Goal: Task Accomplishment & Management: Manage account settings

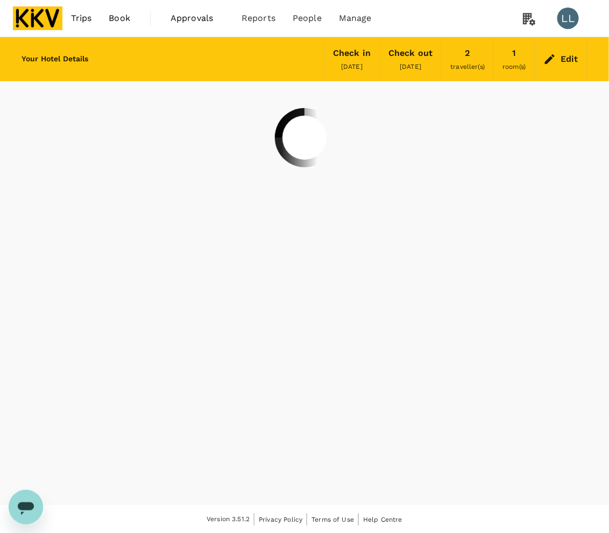
click at [39, 15] on img at bounding box center [37, 18] width 49 height 24
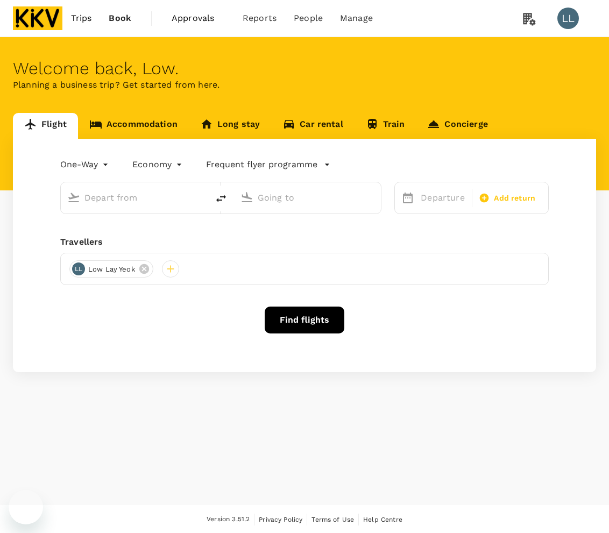
type input "roundtrip"
type input "Sultan Ismail Intl (JHB)"
type input "Sultan Abdul Aziz Shah (SZB)"
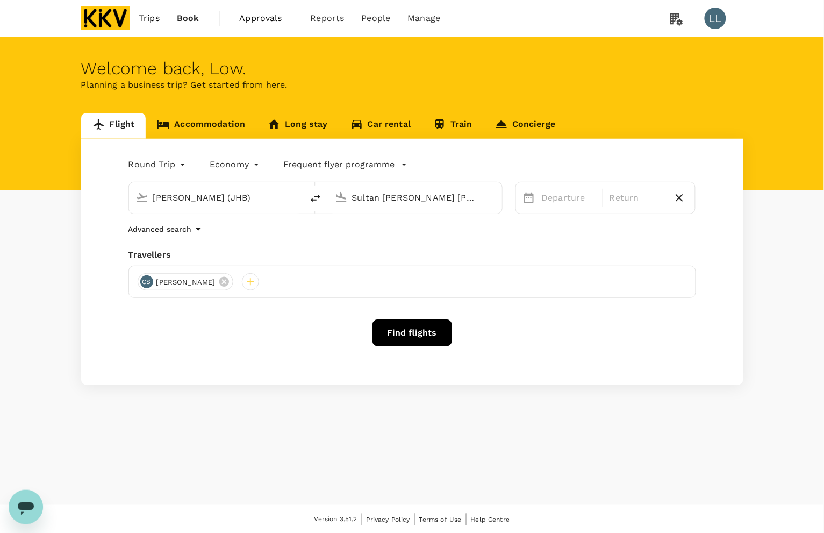
click at [196, 123] on link "Accommodation" at bounding box center [201, 126] width 111 height 26
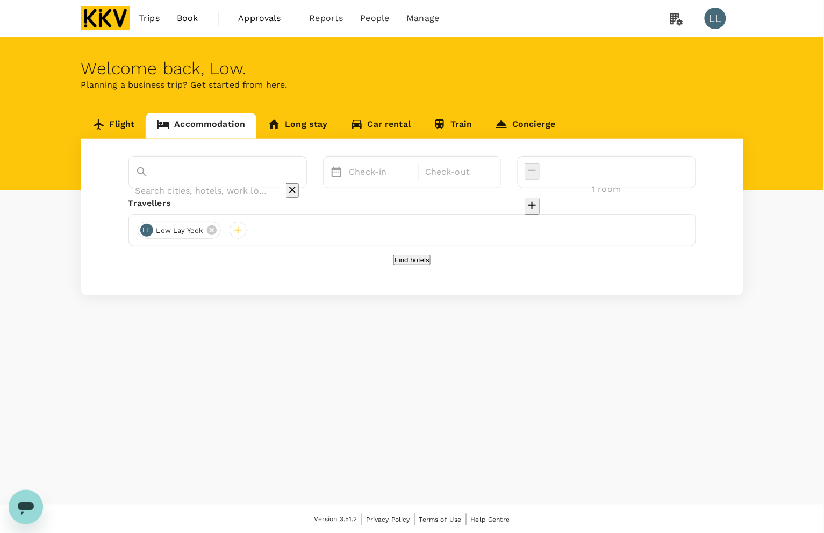
drag, startPoint x: 323, startPoint y: 172, endPoint x: 313, endPoint y: 172, distance: 10.2
click at [298, 184] on icon "Clear" at bounding box center [292, 189] width 11 height 11
click at [253, 182] on input "text" at bounding box center [202, 190] width 134 height 17
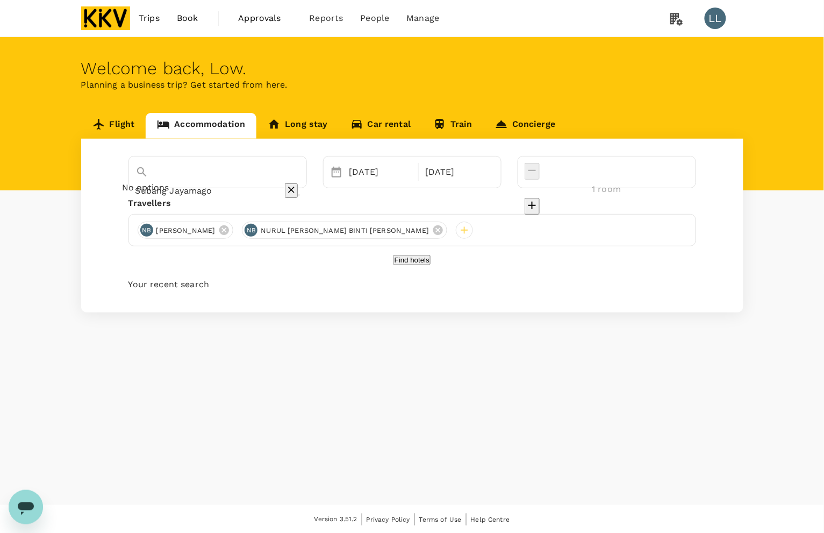
type input "Subang Jayamag"
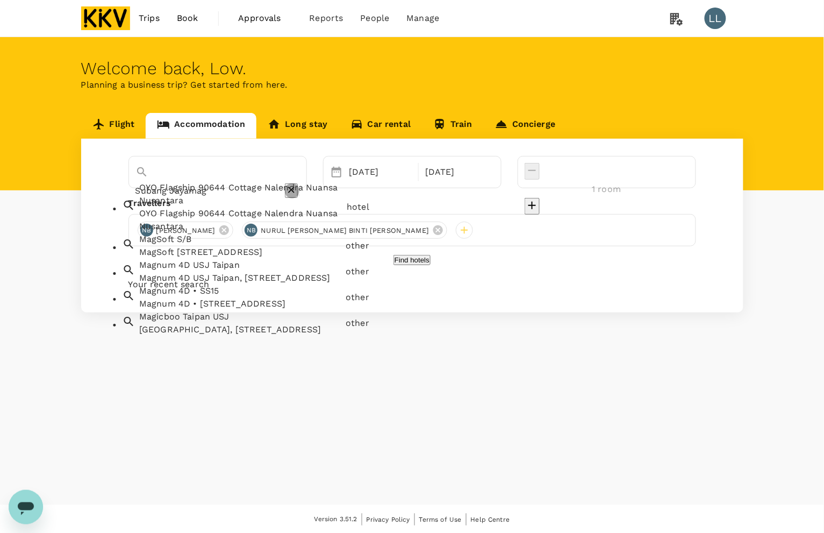
click at [298, 183] on button "Clear" at bounding box center [291, 190] width 13 height 15
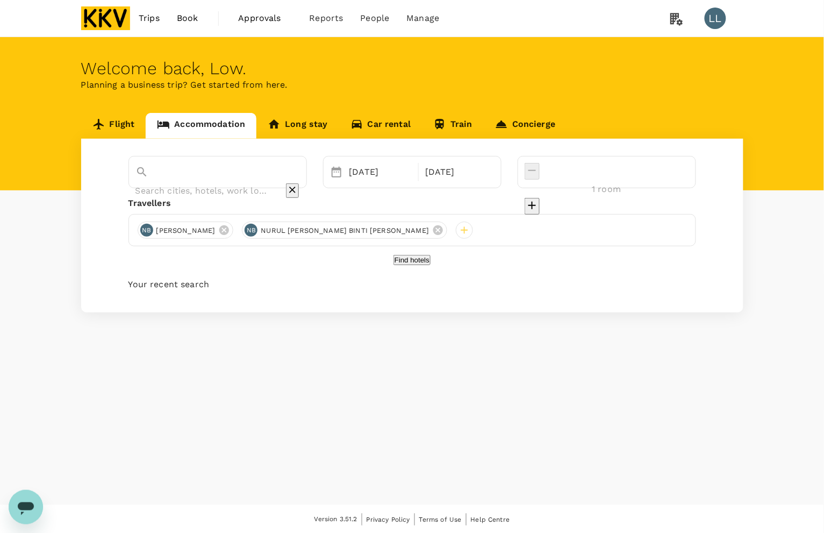
click at [227, 182] on input "text" at bounding box center [202, 190] width 134 height 17
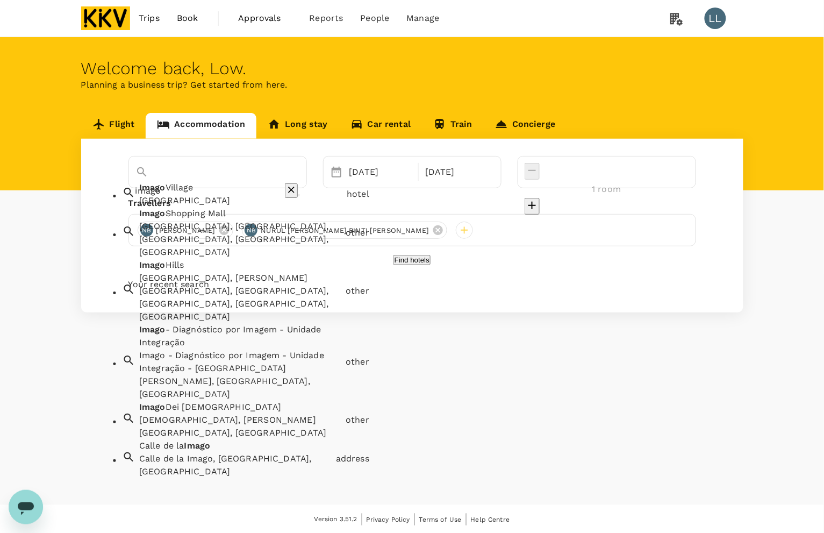
click at [224, 238] on div "Imago Shopping Mall, Off Coastal Highway, Kota Kinabalu, Sabah, Malaysia" at bounding box center [240, 239] width 202 height 39
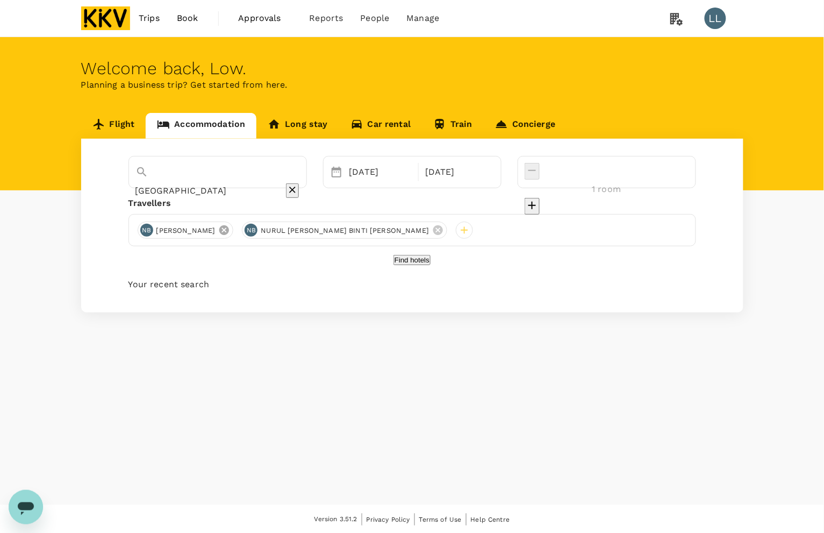
type input "Imago Shopping Mall"
click at [230, 231] on icon at bounding box center [224, 230] width 12 height 12
click at [327, 231] on icon at bounding box center [333, 230] width 12 height 12
click at [146, 229] on div at bounding box center [146, 230] width 17 height 17
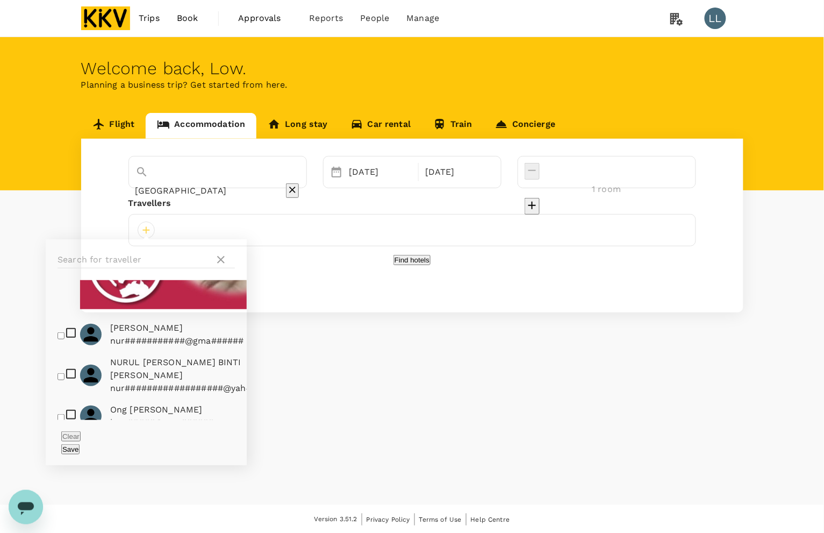
scroll to position [759, 0]
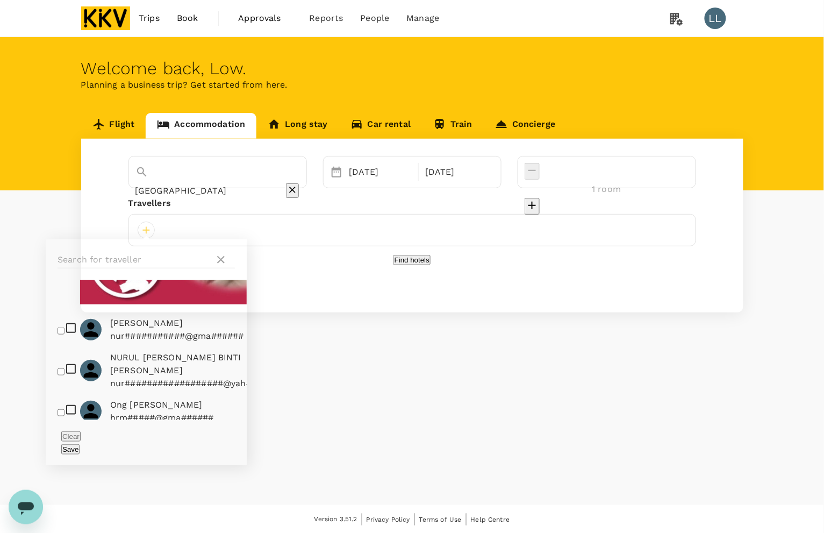
click at [58, 512] on input "checkbox" at bounding box center [61, 515] width 7 height 7
checkbox input "true"
click at [417, 175] on div "10 Sep" at bounding box center [381, 172] width 72 height 22
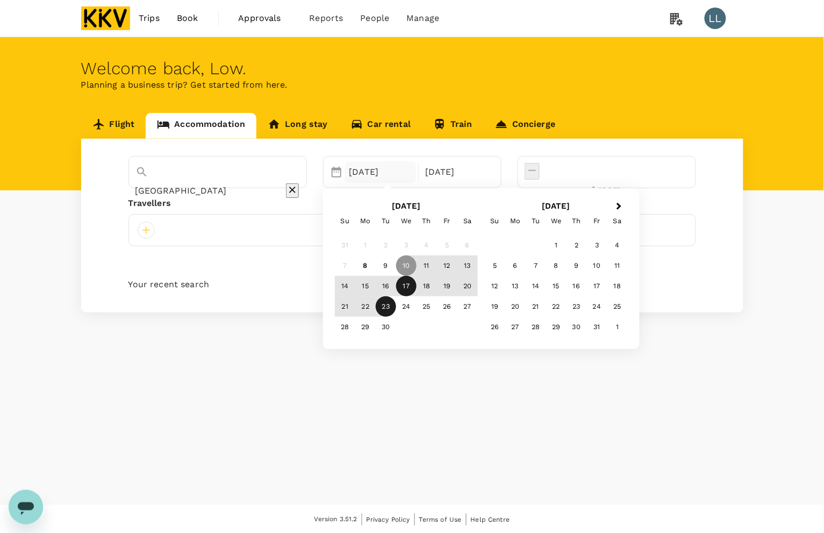
click at [417, 288] on div "17" at bounding box center [406, 286] width 20 height 20
click at [492, 170] on div "23 Sep" at bounding box center [457, 172] width 72 height 22
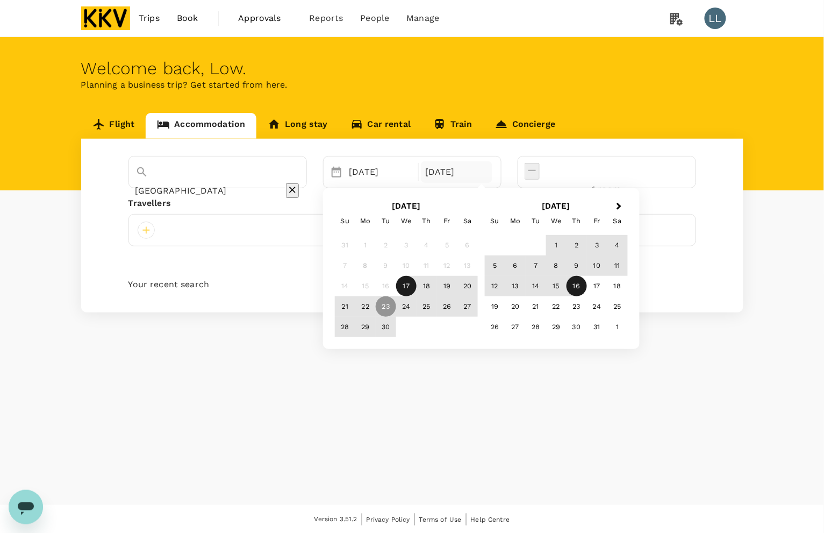
click at [587, 287] on div "16" at bounding box center [577, 286] width 20 height 20
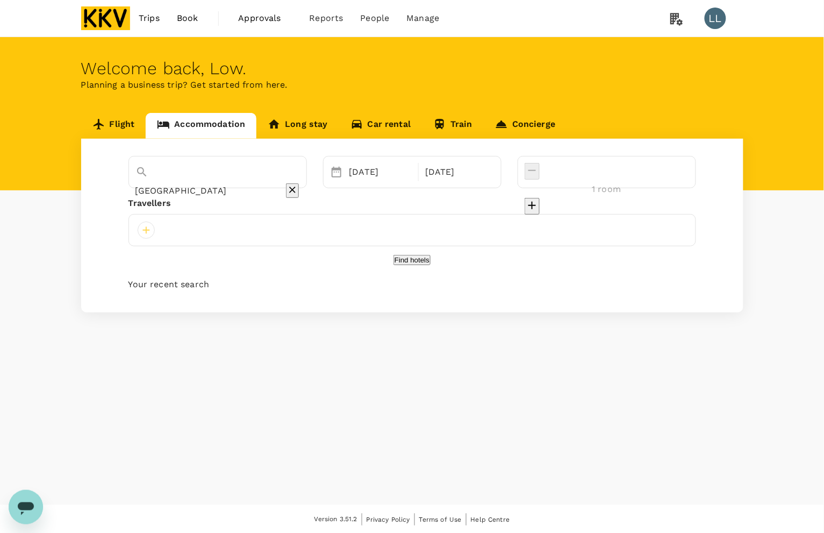
click at [406, 254] on div "Imago Shopping Mall Selected date: Wednesday, September 17th, 2025 17 Sep Selec…" at bounding box center [412, 226] width 662 height 174
click at [142, 227] on div at bounding box center [146, 230] width 17 height 17
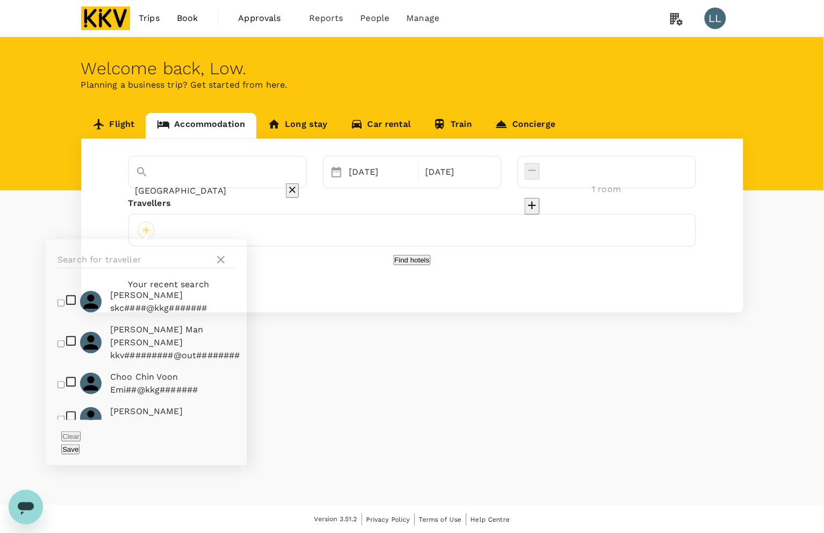
drag, startPoint x: 149, startPoint y: 222, endPoint x: 144, endPoint y: 234, distance: 14.0
click at [144, 233] on div at bounding box center [412, 230] width 568 height 32
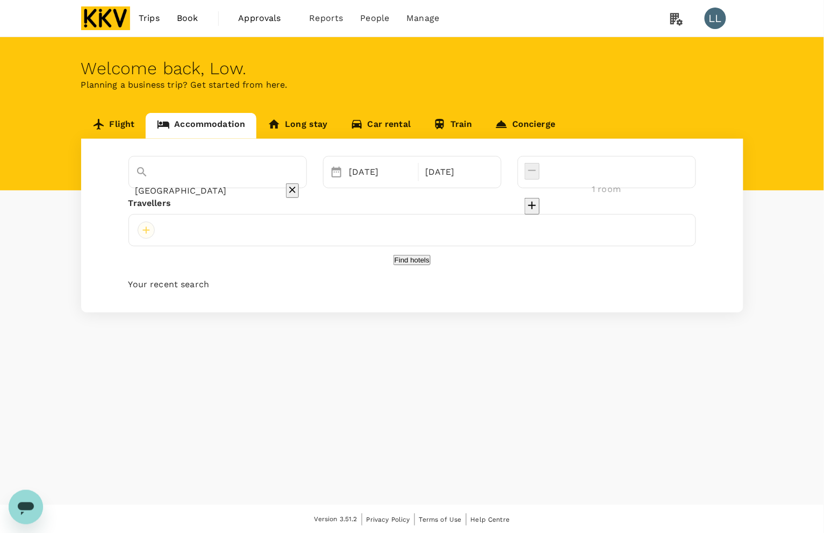
click at [151, 226] on div at bounding box center [146, 230] width 17 height 17
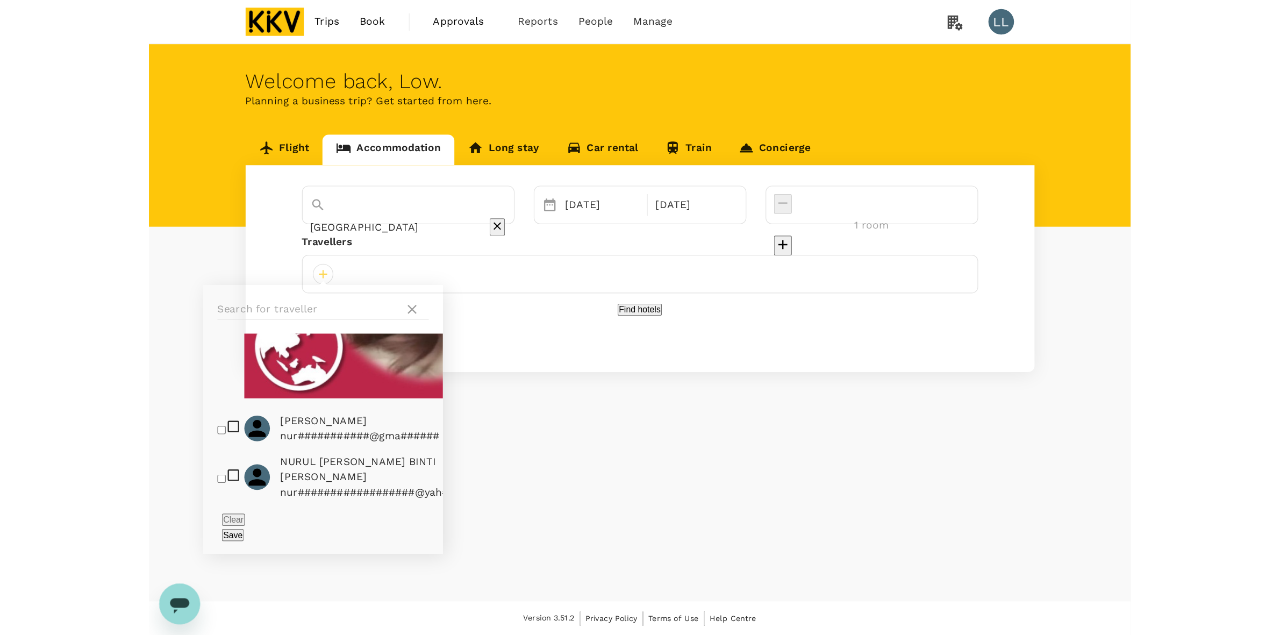
scroll to position [759, 0]
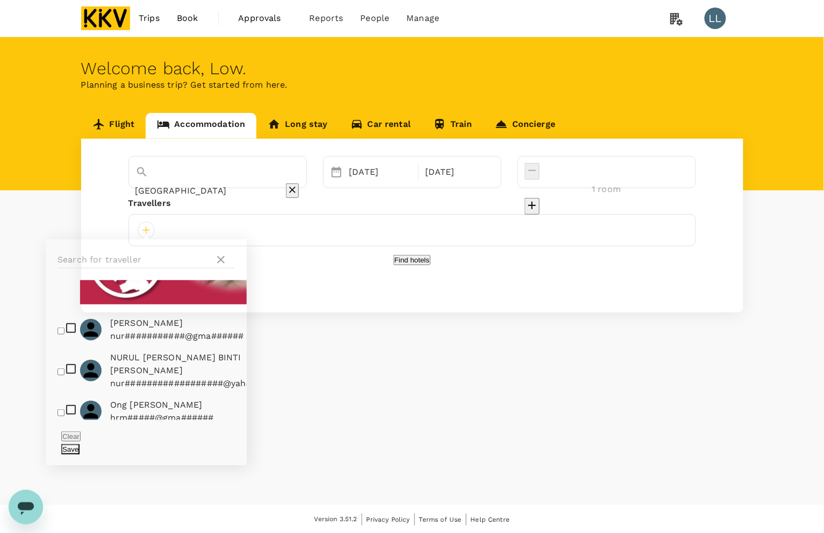
click at [80, 444] on button "Save" at bounding box center [70, 449] width 18 height 10
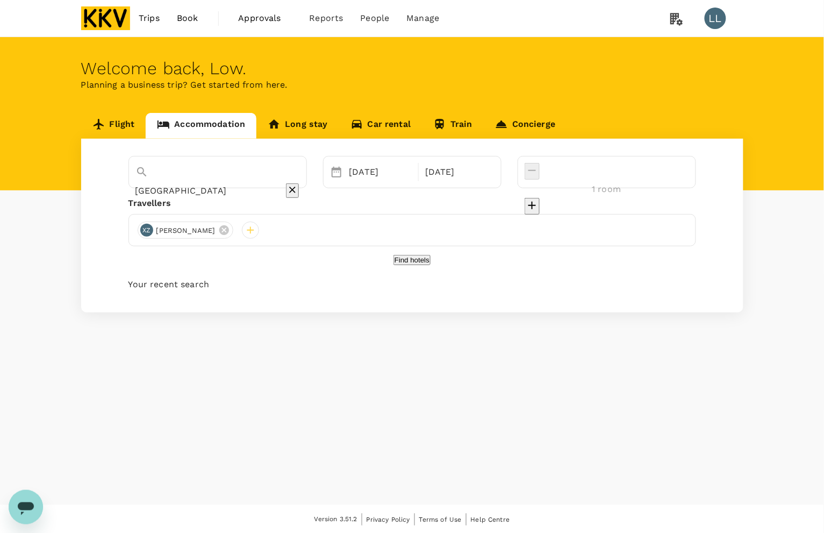
drag, startPoint x: 334, startPoint y: 370, endPoint x: 349, endPoint y: 358, distance: 19.9
click at [334, 368] on div "Welcome back , Low . Planning a business trip? Get started from here. Flight Ac…" at bounding box center [412, 271] width 824 height 468
click at [398, 265] on button "Find hotels" at bounding box center [412, 260] width 37 height 10
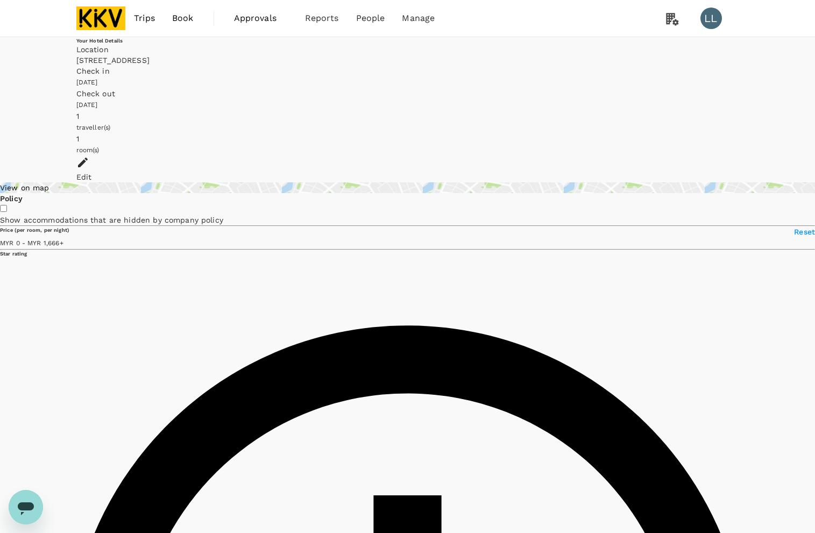
drag, startPoint x: 769, startPoint y: 419, endPoint x: 772, endPoint y: 411, distance: 8.5
type input "1666"
click at [419, 49] on link "Payment methods" at bounding box center [443, 59] width 127 height 24
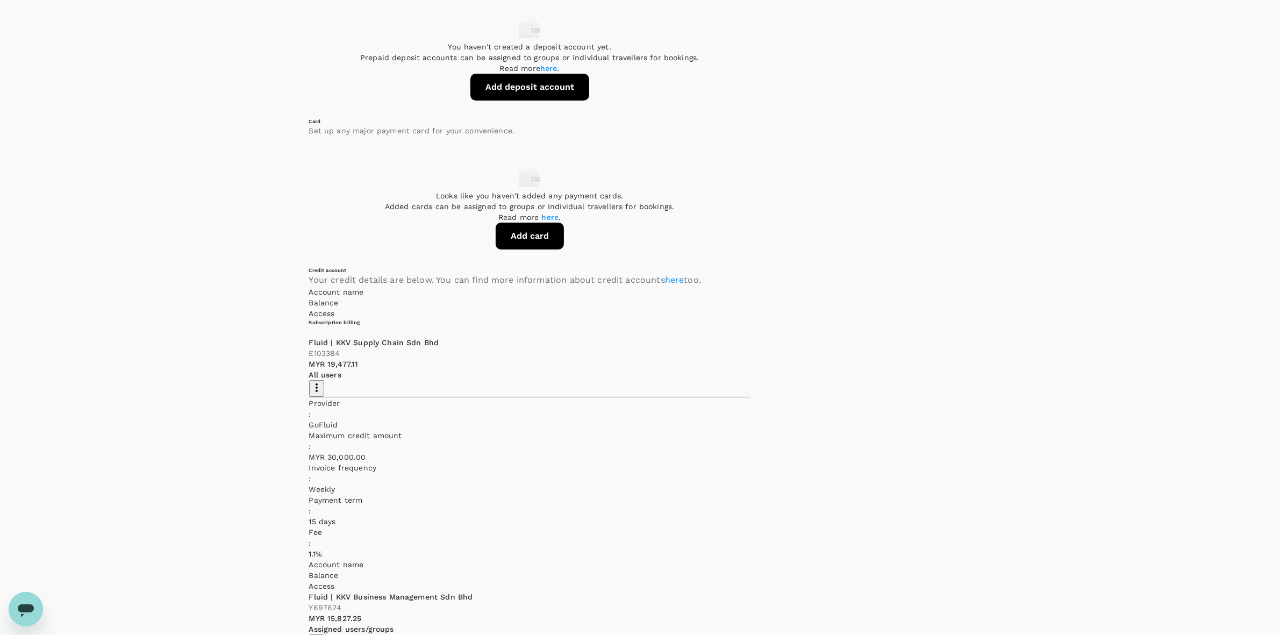
scroll to position [232, 0]
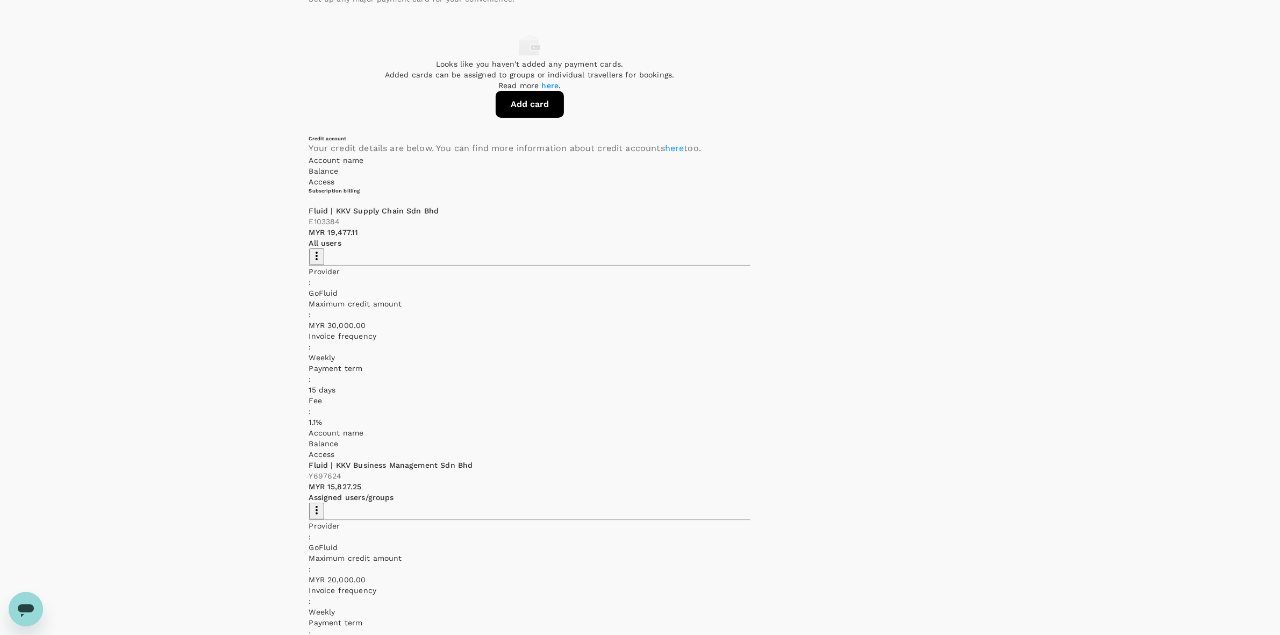
click at [608, 320] on div "Payment methods Deposit account Card Credit account You haven't created a depos…" at bounding box center [640, 252] width 1280 height 894
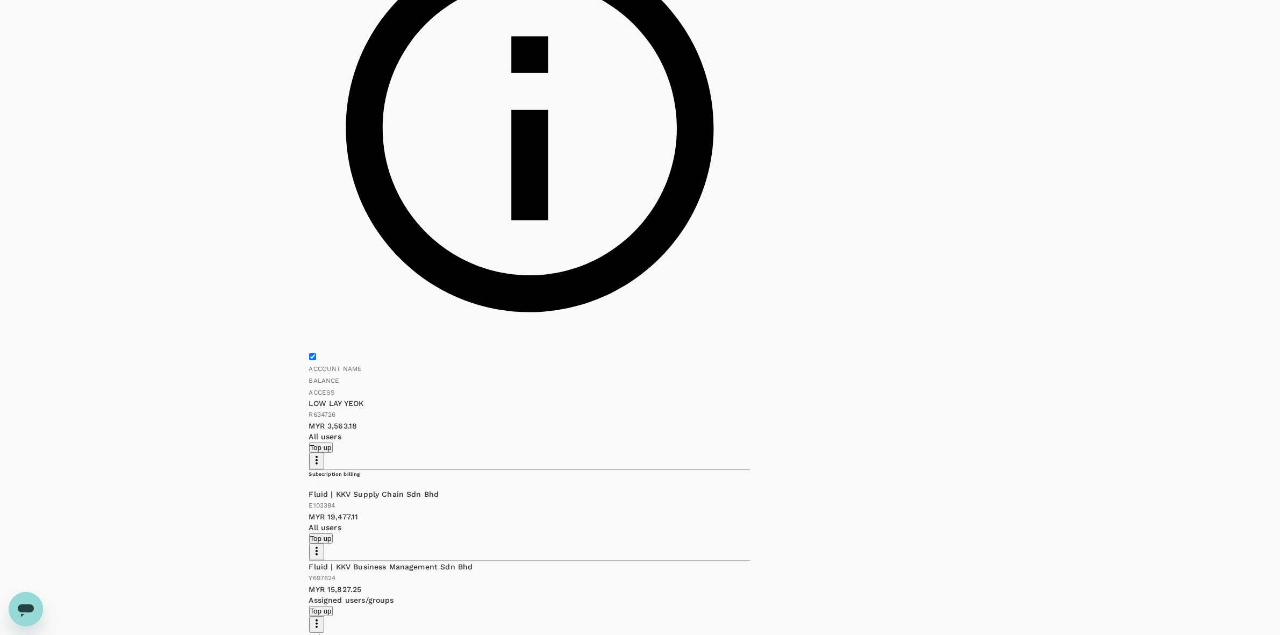
click at [608, 289] on div "Payment methods Deposit account Card Credit account Deposit account Add deposit…" at bounding box center [640, 575] width 1280 height 1540
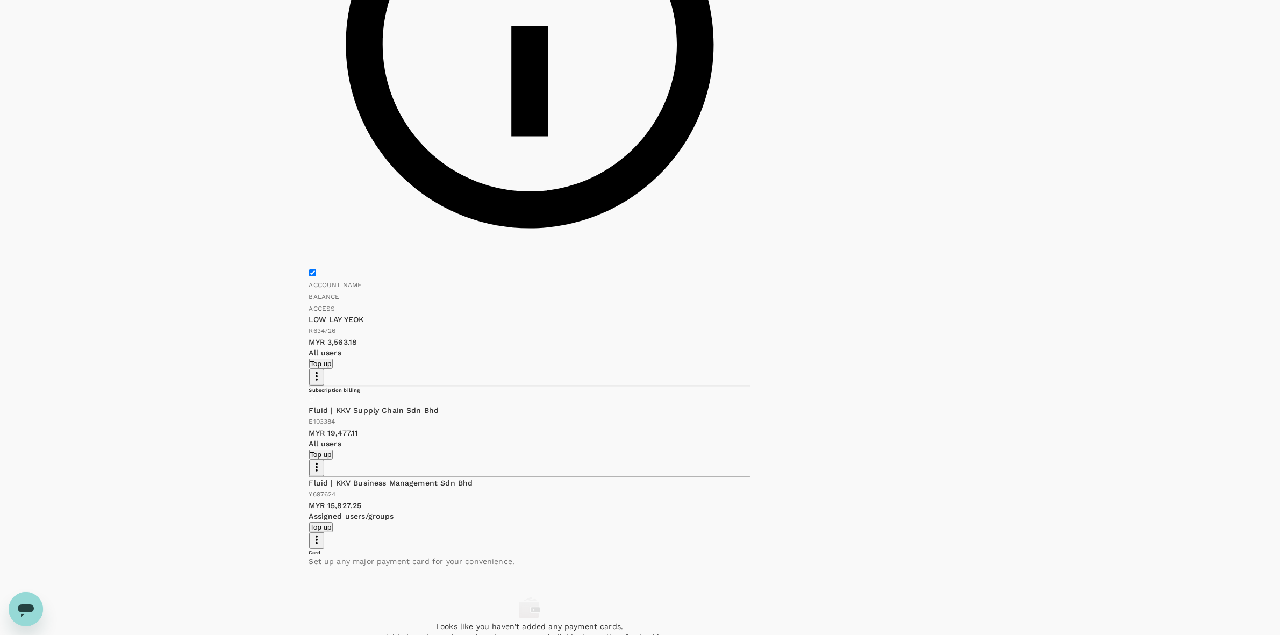
scroll to position [366, 0]
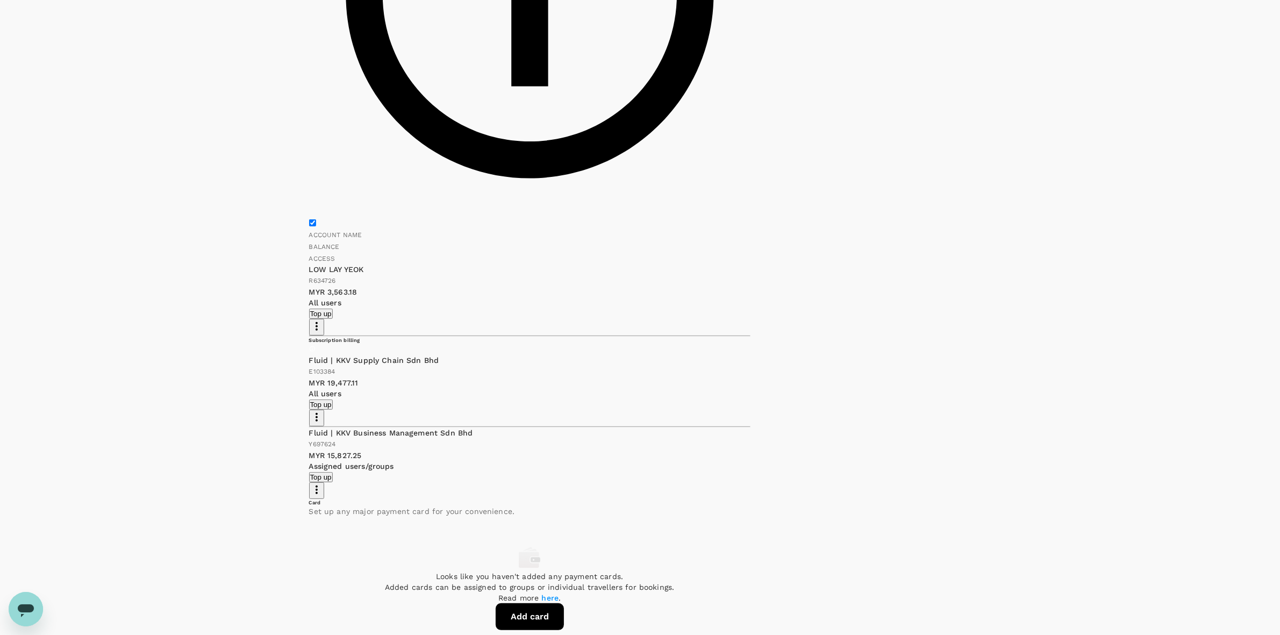
click at [608, 365] on span "Edit account details" at bounding box center [937, 371] width 129 height 13
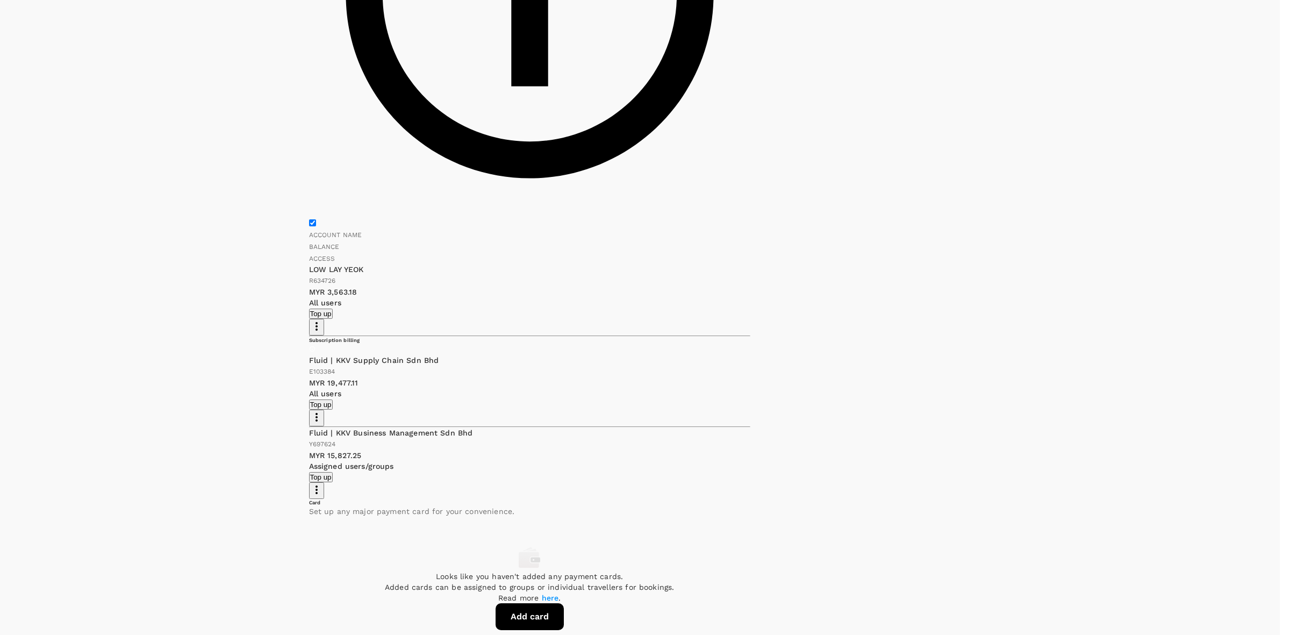
drag, startPoint x: 294, startPoint y: 374, endPoint x: 595, endPoint y: 388, distance: 301.4
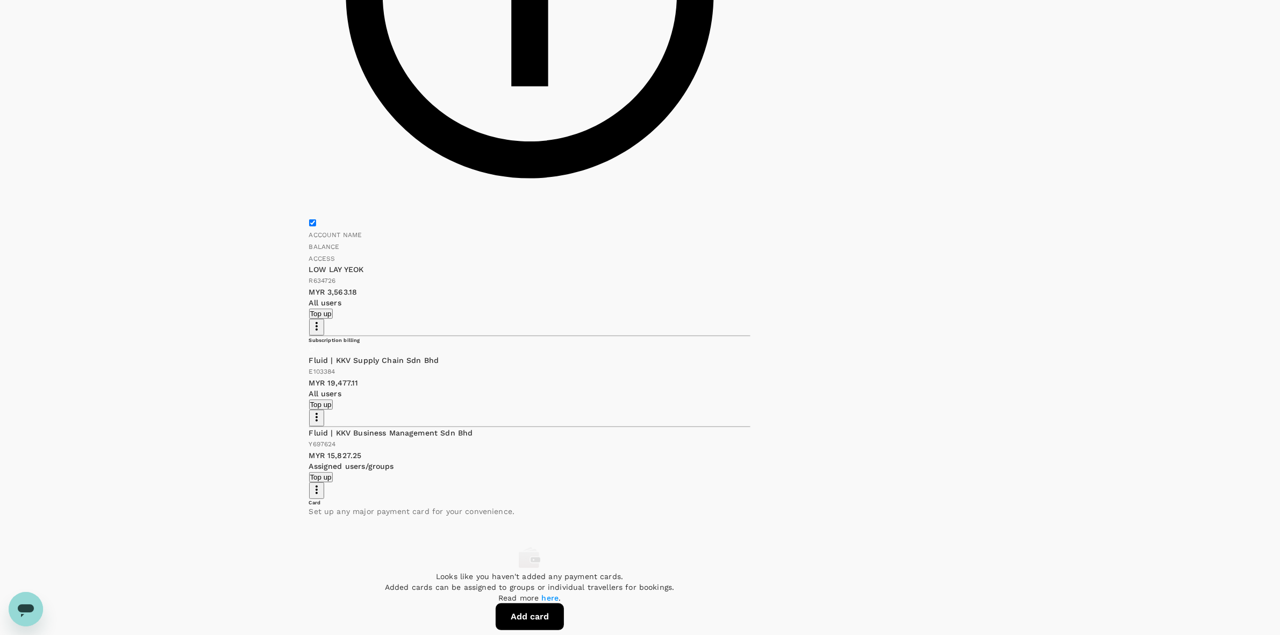
click at [608, 320] on span "Edit account details" at bounding box center [916, 317] width 86 height 13
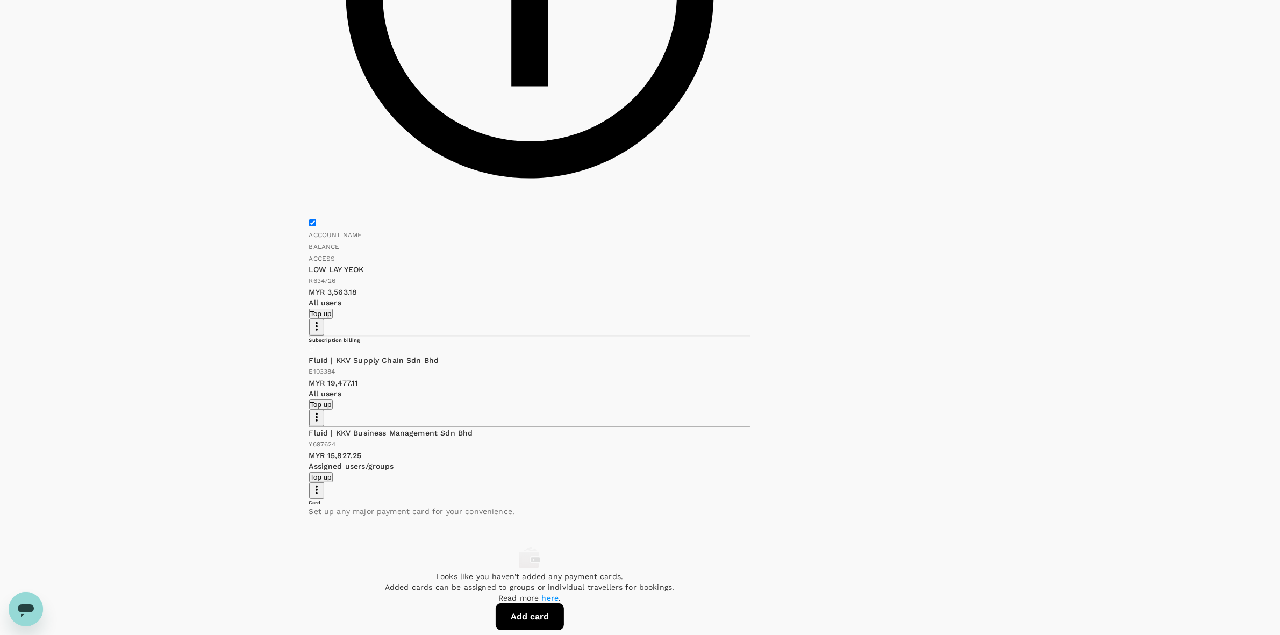
click at [608, 365] on span "Edit account details" at bounding box center [937, 371] width 129 height 13
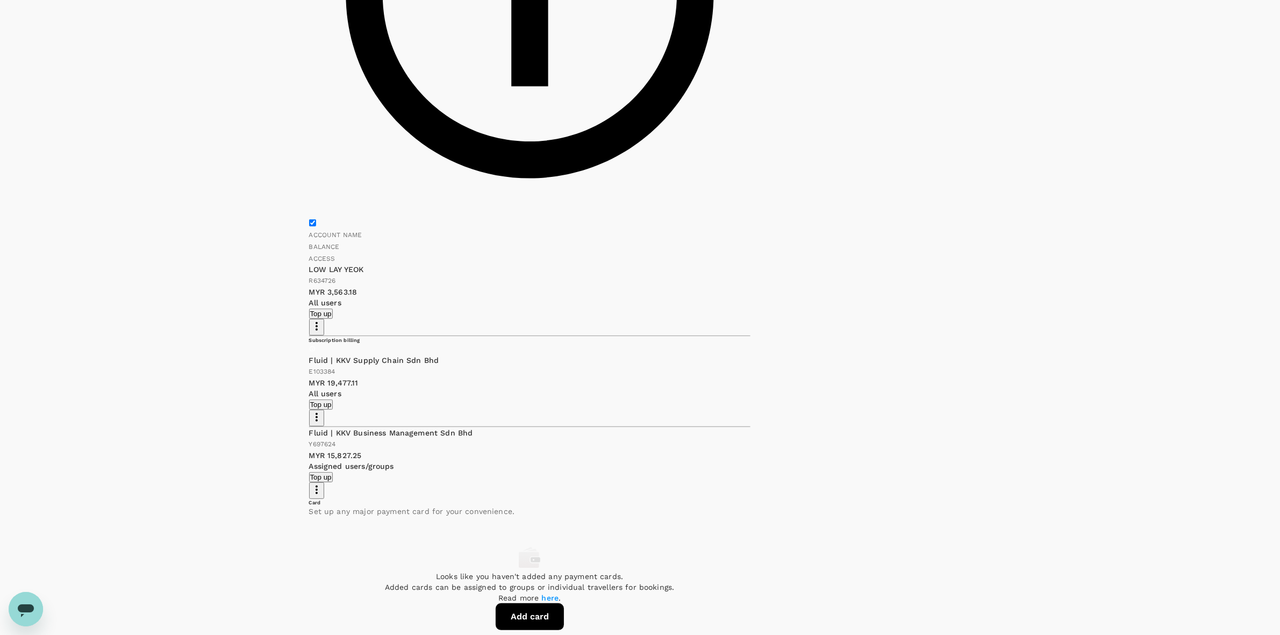
click at [608, 358] on div "Deposit account Card Credit account Deposit account Add deposit account Total b…" at bounding box center [640, 442] width 662 height 1503
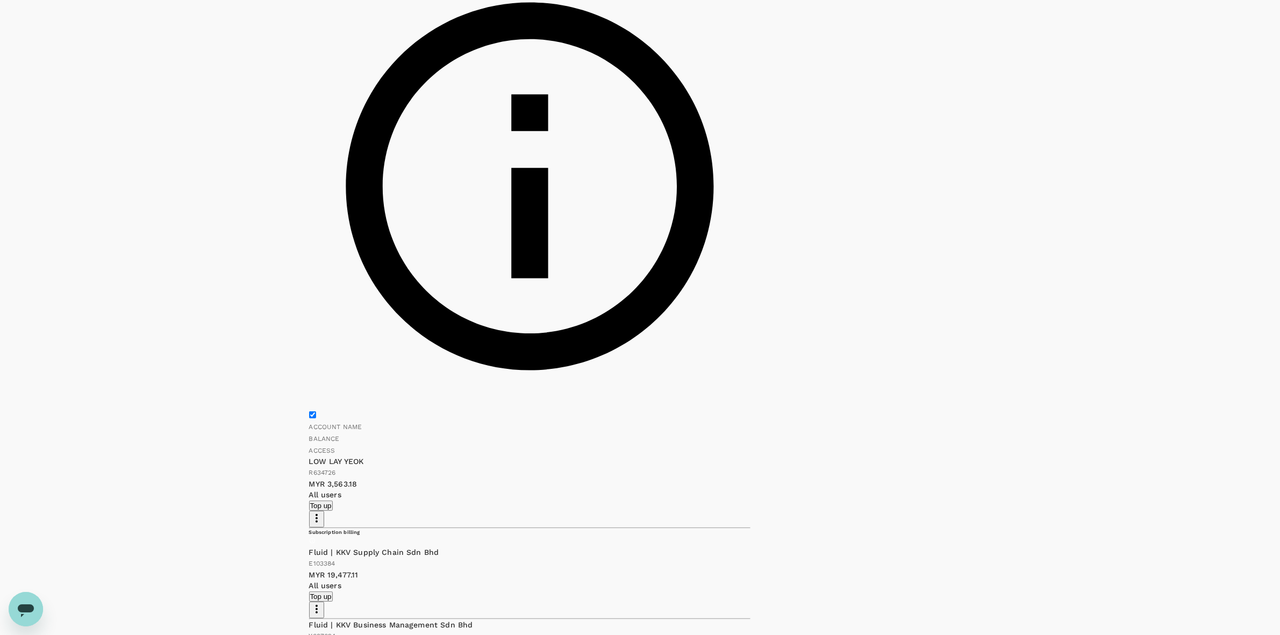
scroll to position [97, 0]
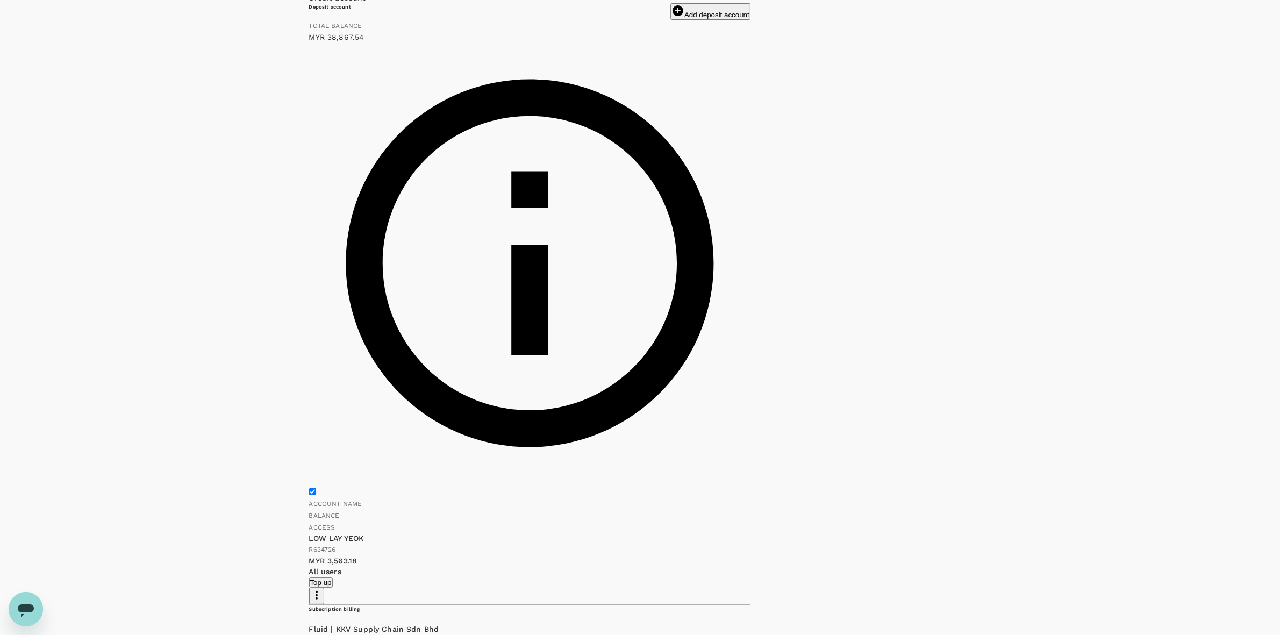
drag, startPoint x: 440, startPoint y: 270, endPoint x: 441, endPoint y: 265, distance: 5.6
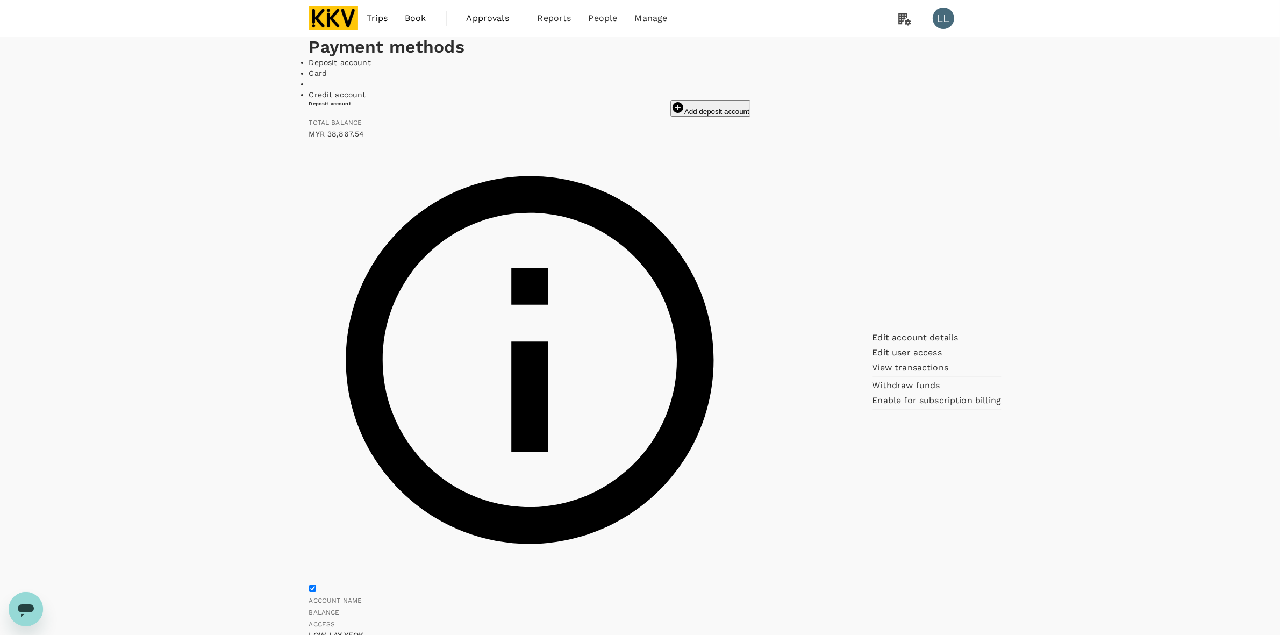
drag, startPoint x: 514, startPoint y: 283, endPoint x: 474, endPoint y: 259, distance: 46.3
drag, startPoint x: 619, startPoint y: 225, endPoint x: 694, endPoint y: 222, distance: 74.2
drag, startPoint x: 684, startPoint y: 318, endPoint x: 566, endPoint y: 261, distance: 131.3
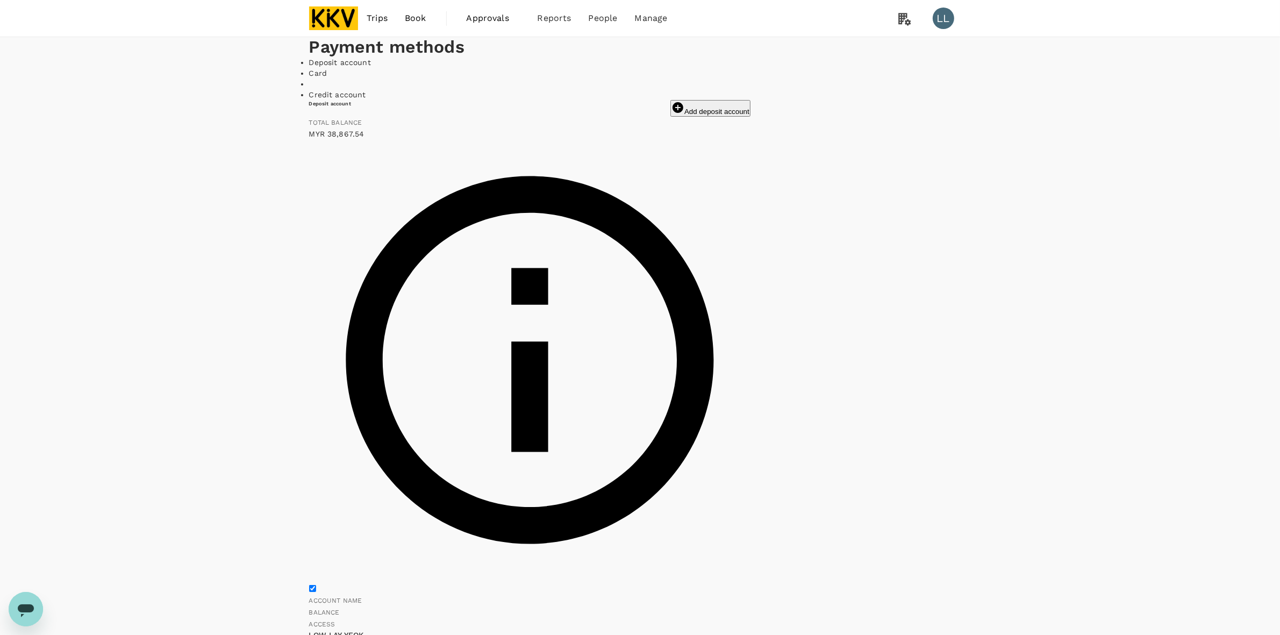
click at [608, 242] on span "Edit account details" at bounding box center [937, 239] width 129 height 13
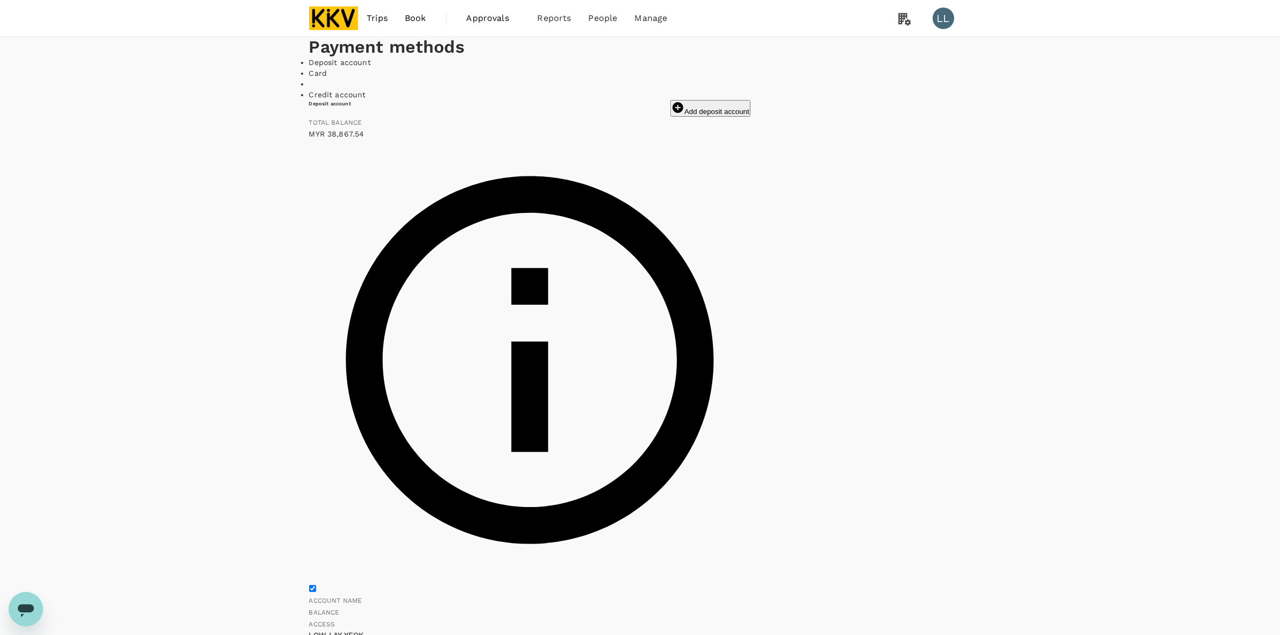
click at [608, 92] on span "My Profile" at bounding box center [908, 85] width 125 height 13
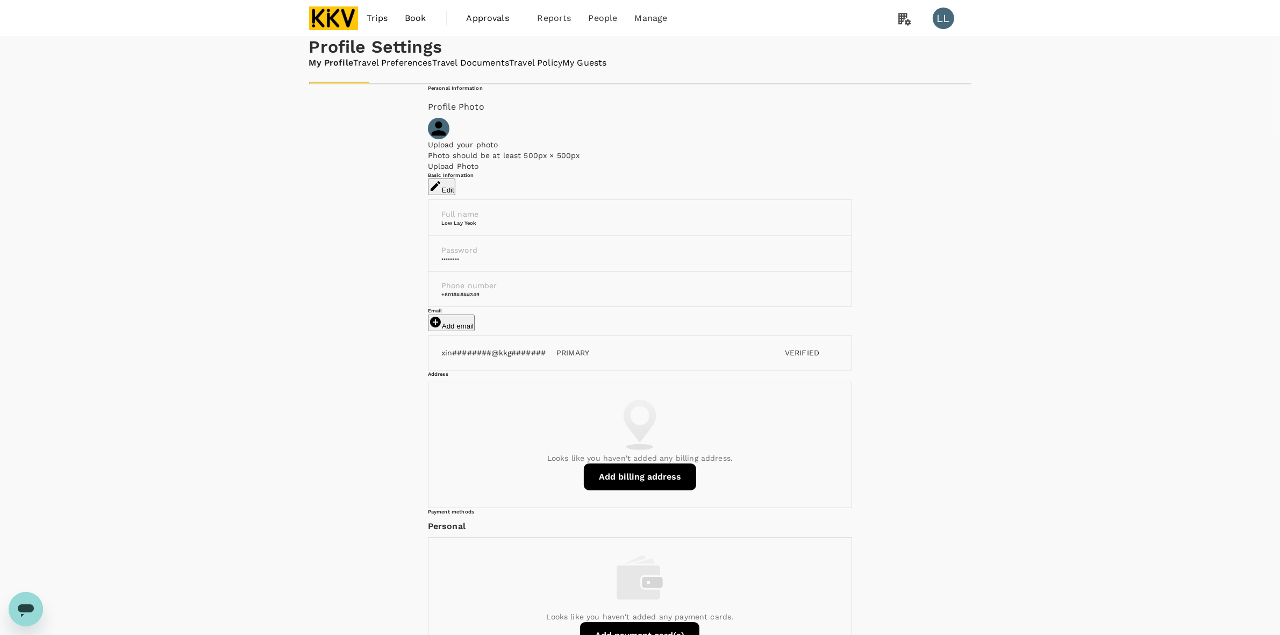
click at [608, 508] on div "Looks like you haven't added any billing address. Add billing address" at bounding box center [640, 444] width 423 height 125
drag, startPoint x: 1207, startPoint y: 295, endPoint x: 1171, endPoint y: 289, distance: 36.4
click at [608, 295] on div "Profile Settings My Profile Travel Preferences Travel Documents Travel Policy M…" at bounding box center [640, 470] width 1280 height 866
click at [608, 25] on li "Manage" at bounding box center [651, 18] width 50 height 37
click at [608, 63] on span "Payment methods" at bounding box center [653, 58] width 68 height 11
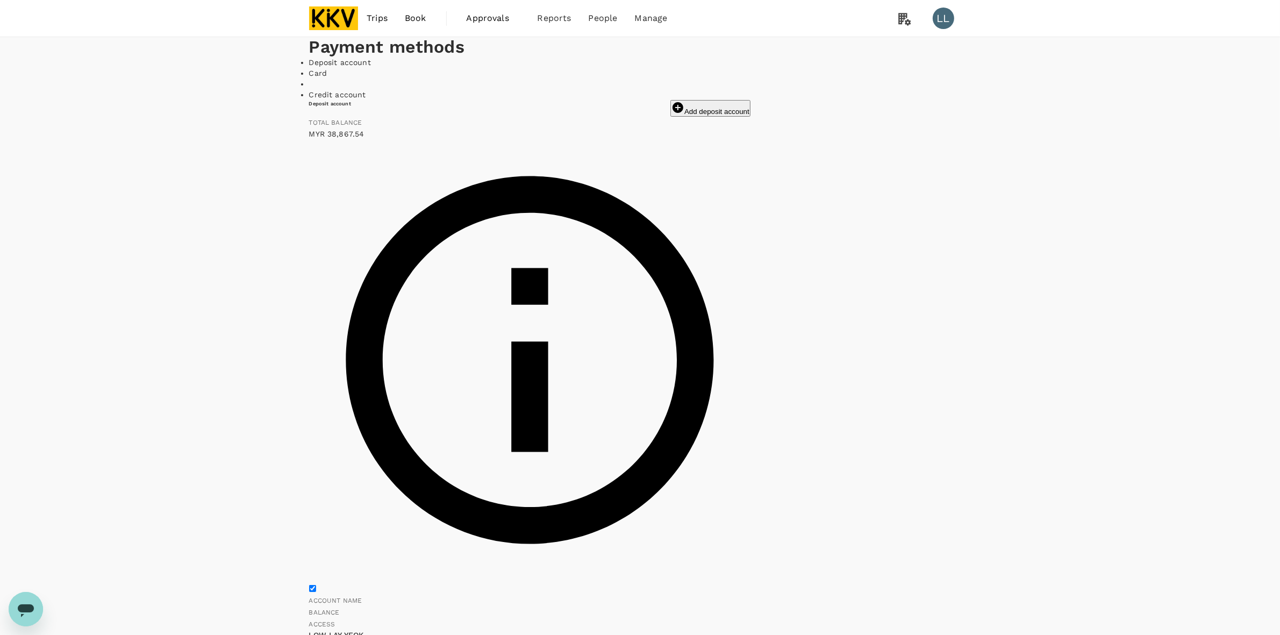
drag, startPoint x: 1018, startPoint y: 275, endPoint x: 985, endPoint y: 284, distance: 34.0
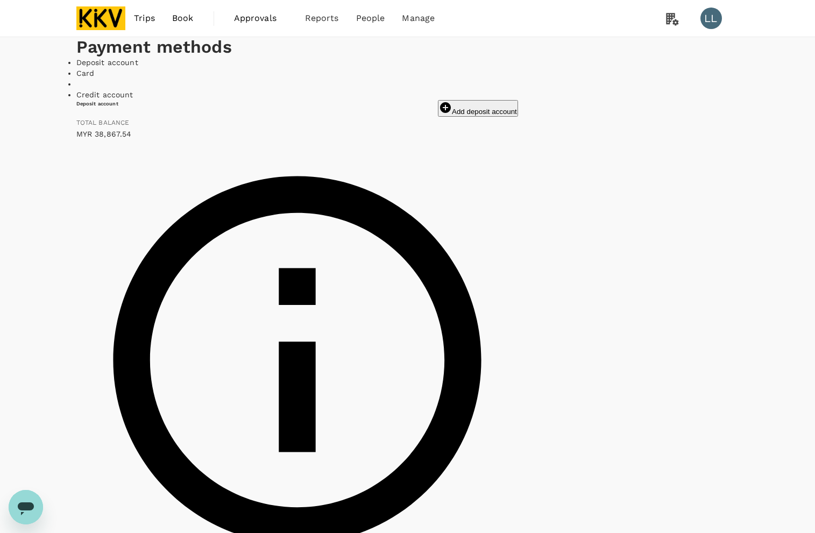
drag, startPoint x: 91, startPoint y: 283, endPoint x: 154, endPoint y: 30, distance: 260.3
click at [92, 100] on div "Deposit account Card Credit account" at bounding box center [407, 78] width 662 height 43
drag, startPoint x: 503, startPoint y: 78, endPoint x: 493, endPoint y: 76, distance: 9.9
click at [502, 57] on h1 "Payment methods" at bounding box center [407, 47] width 662 height 20
